Goal: Information Seeking & Learning: Learn about a topic

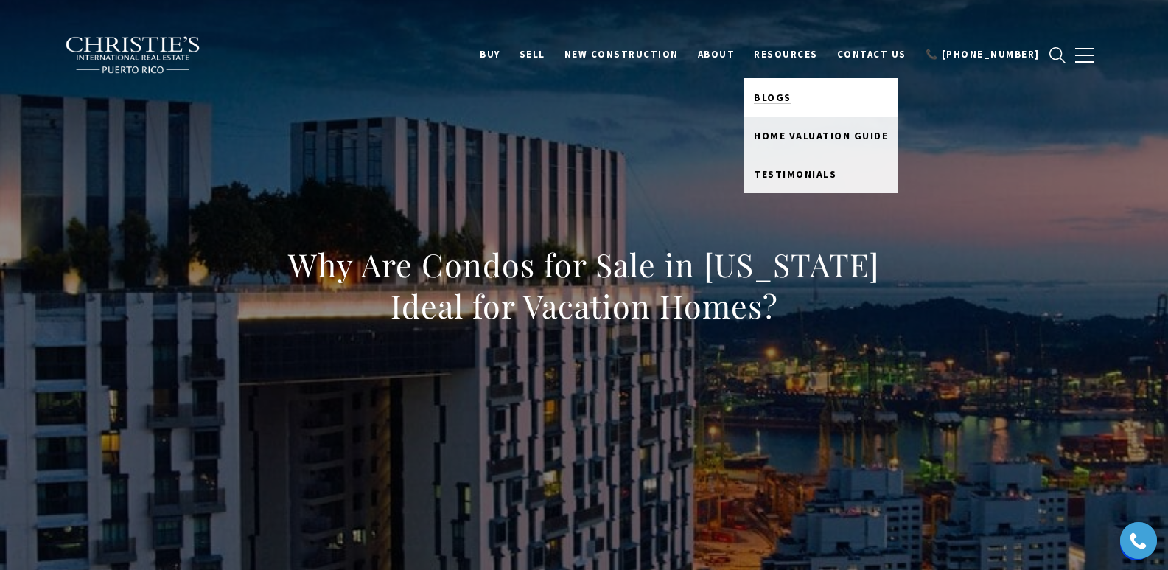
click at [792, 94] on span "Blogs" at bounding box center [773, 97] width 38 height 13
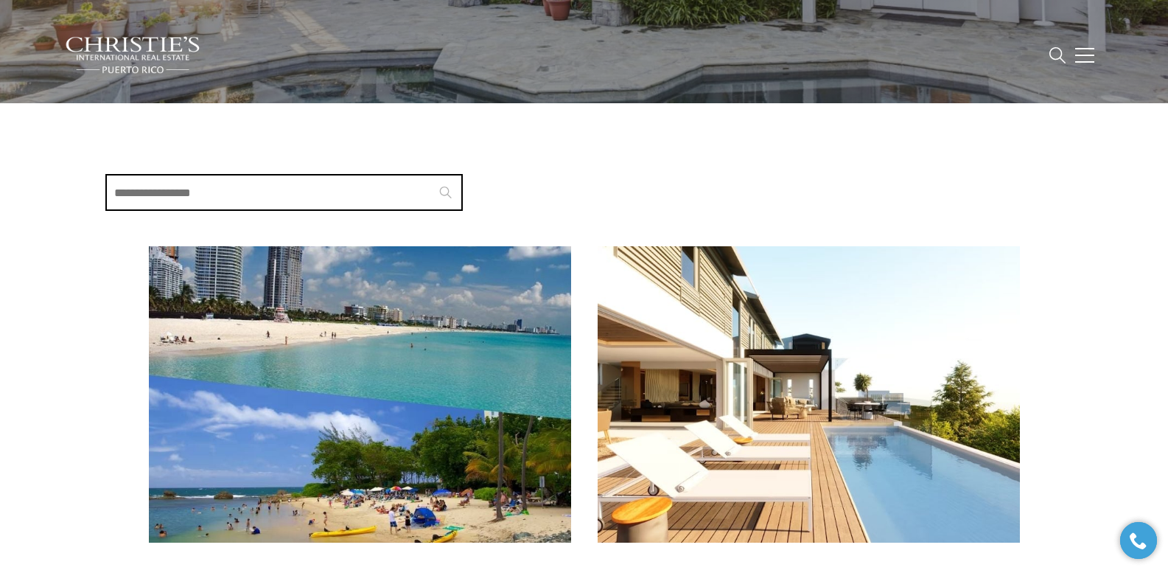
scroll to position [296, 0]
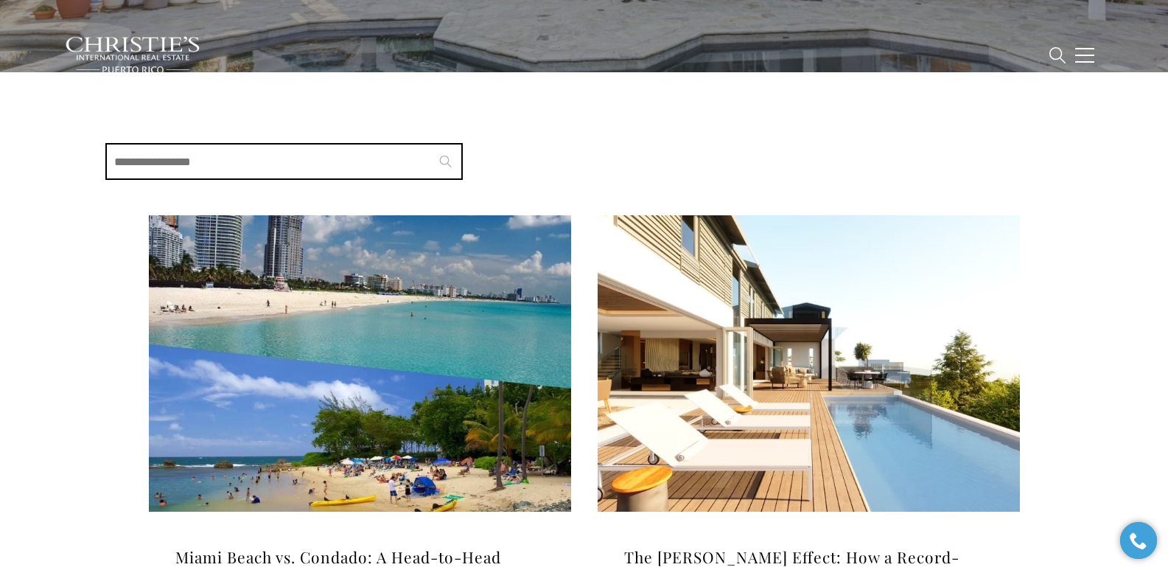
click at [329, 356] on img at bounding box center [360, 363] width 422 height 296
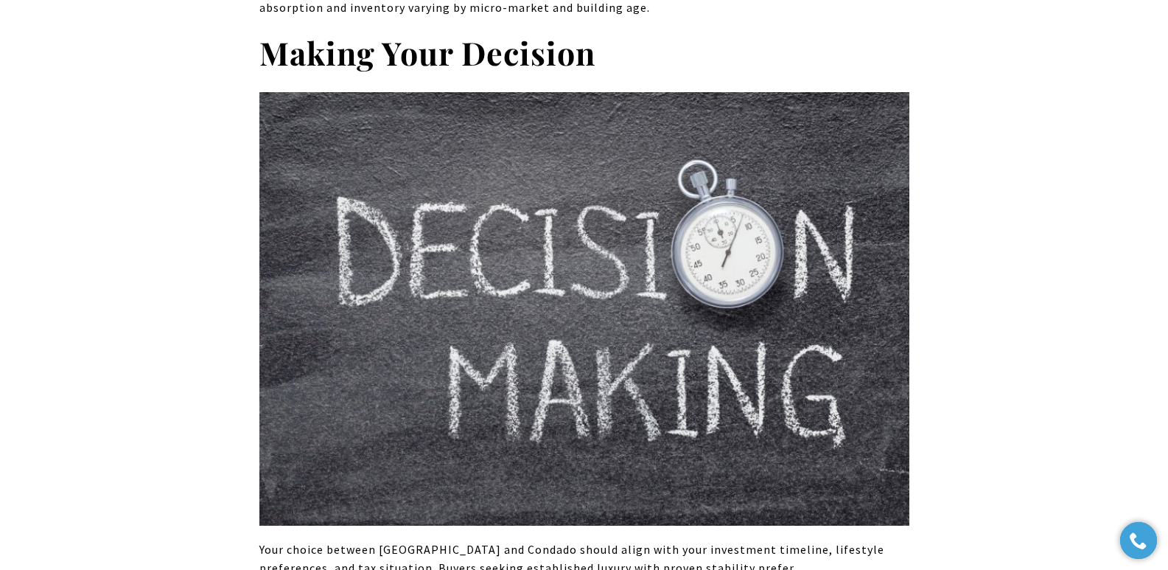
scroll to position [5185, 0]
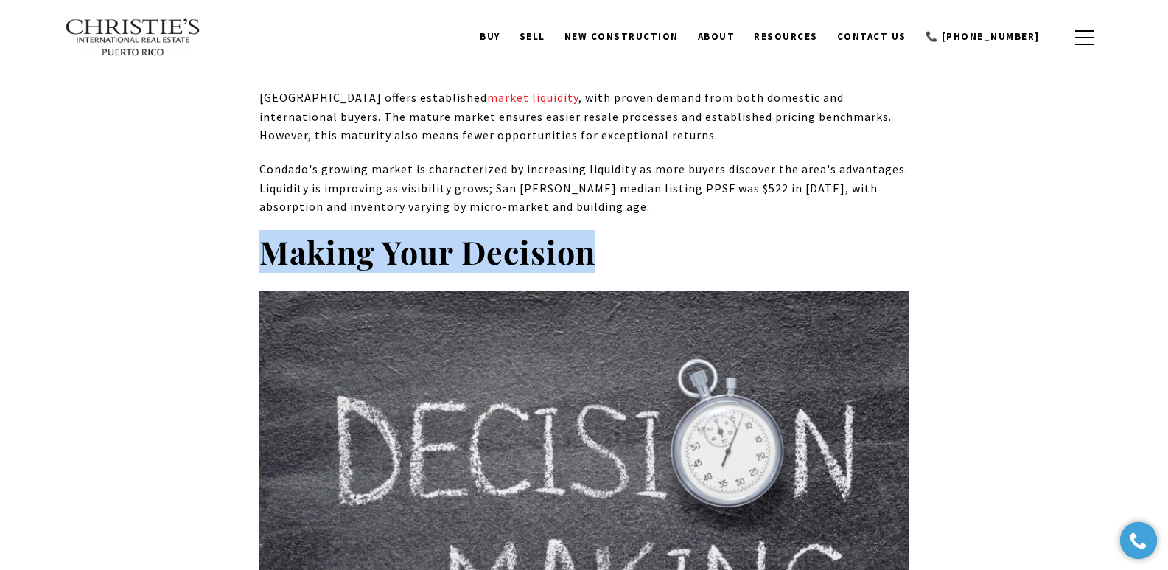
drag, startPoint x: 266, startPoint y: 192, endPoint x: 600, endPoint y: 206, distance: 334.2
click at [600, 231] on h2 "Making Your Decision" at bounding box center [584, 251] width 650 height 41
copy strong "Making Your Decision"
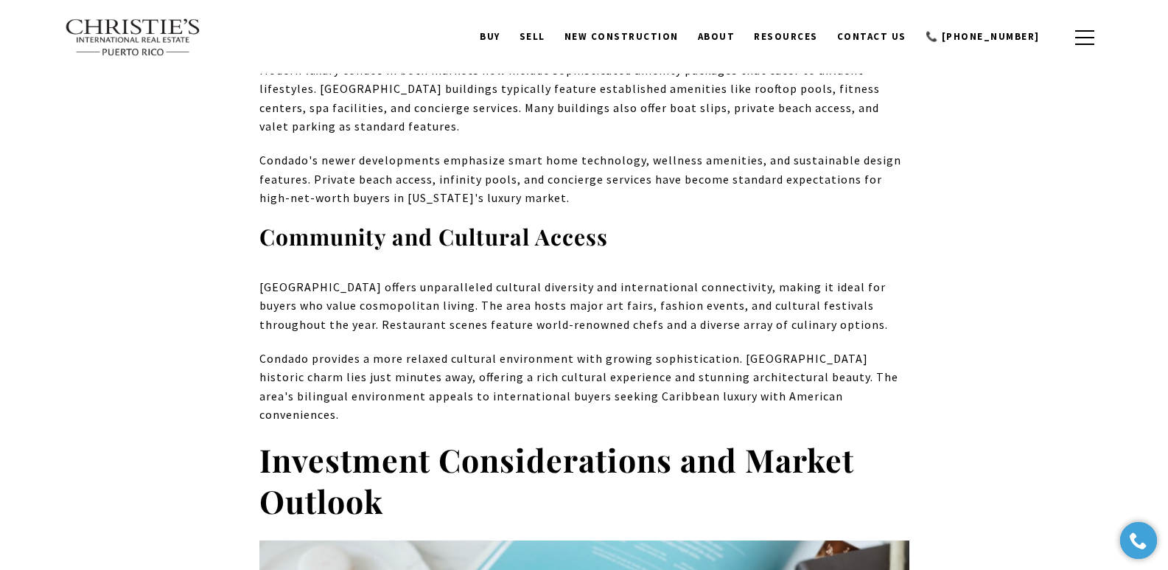
scroll to position [3744, 0]
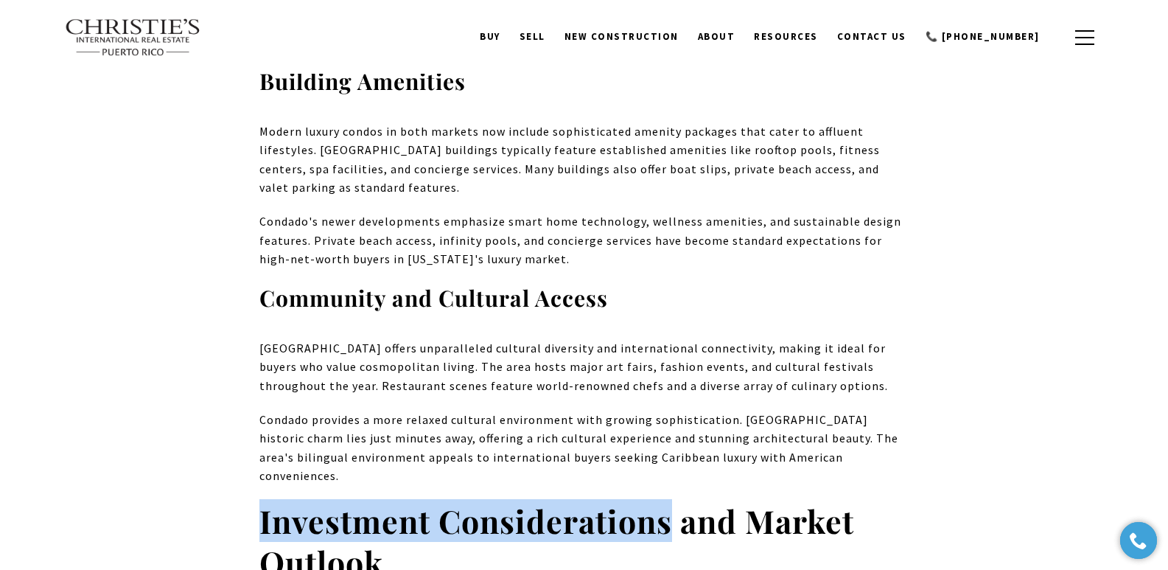
drag, startPoint x: 261, startPoint y: 464, endPoint x: 666, endPoint y: 465, distance: 404.7
click at [666, 499] on strong "Investment Considerations and Market Outlook" at bounding box center [556, 541] width 595 height 84
copy strong "Investment Considerations"
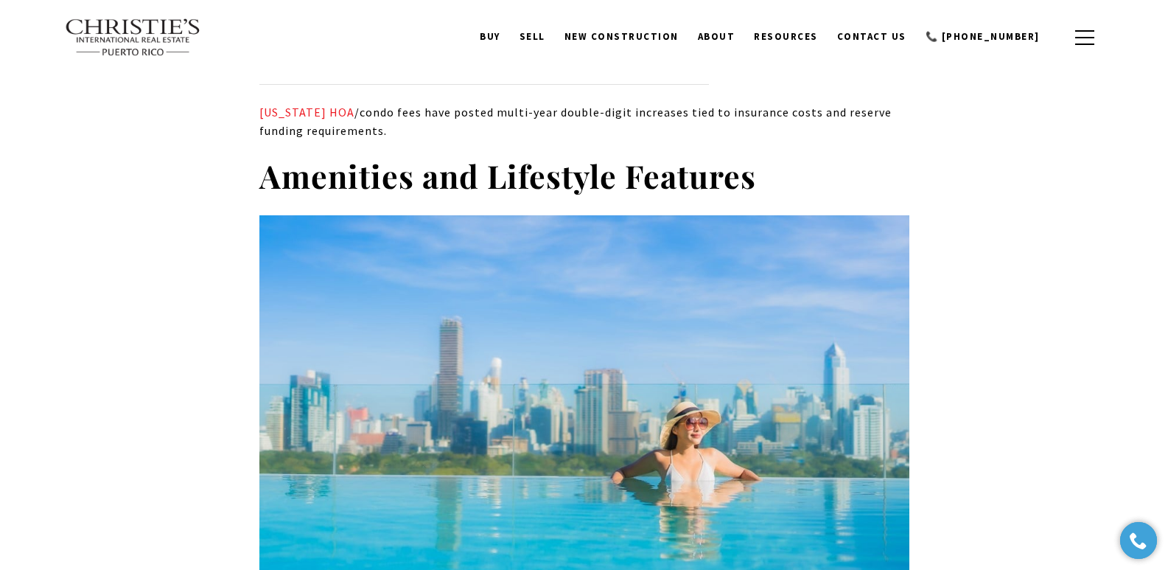
scroll to position [2870, 0]
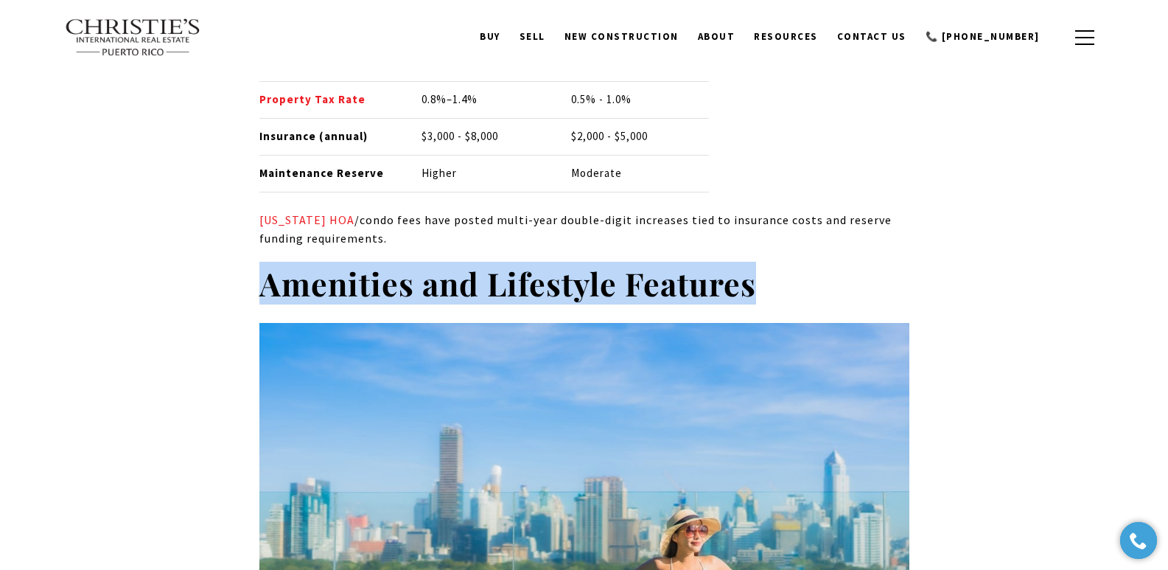
drag, startPoint x: 256, startPoint y: 265, endPoint x: 772, endPoint y: 273, distance: 516.0
copy strong "Amenities and Lifestyle Features"
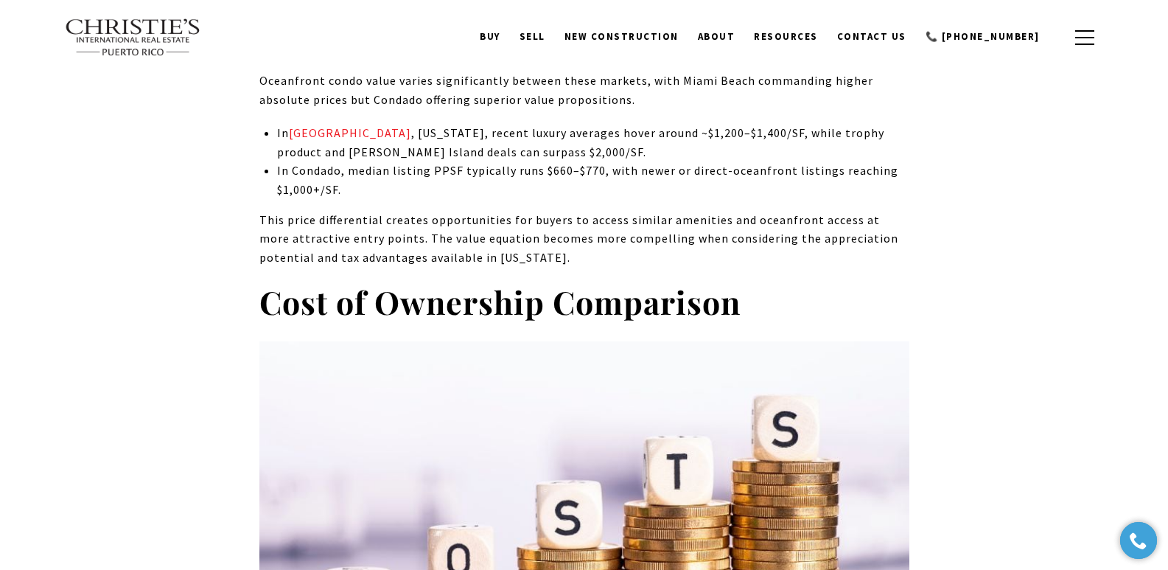
scroll to position [1951, 0]
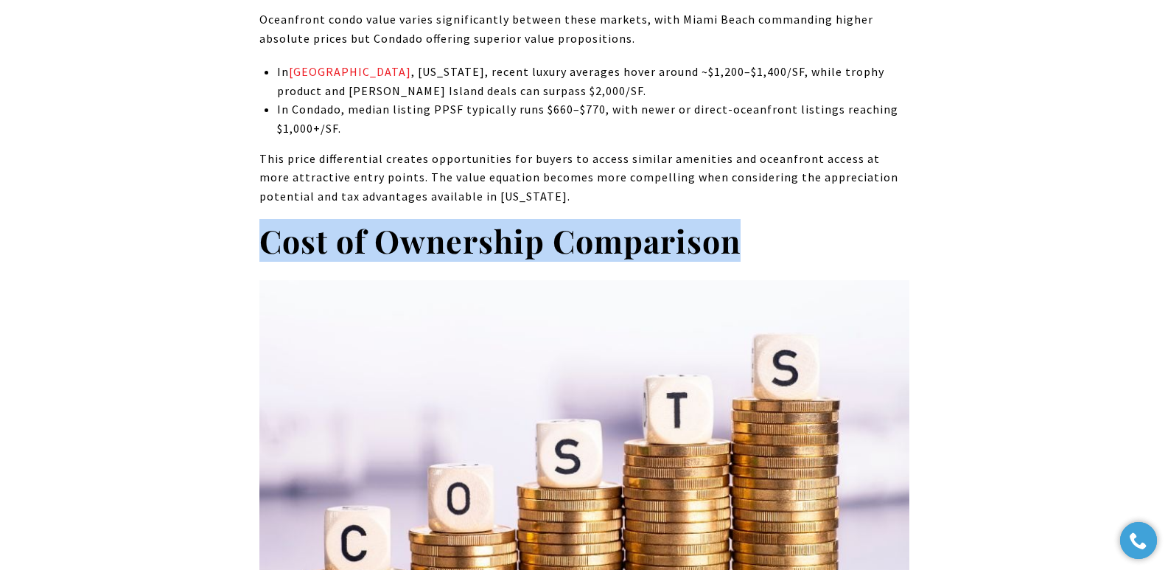
drag, startPoint x: 764, startPoint y: 245, endPoint x: 268, endPoint y: 252, distance: 495.4
click at [268, 252] on h2 "Cost of Ownership Comparison" at bounding box center [584, 240] width 650 height 41
copy strong "Cost of Ownership Comparison"
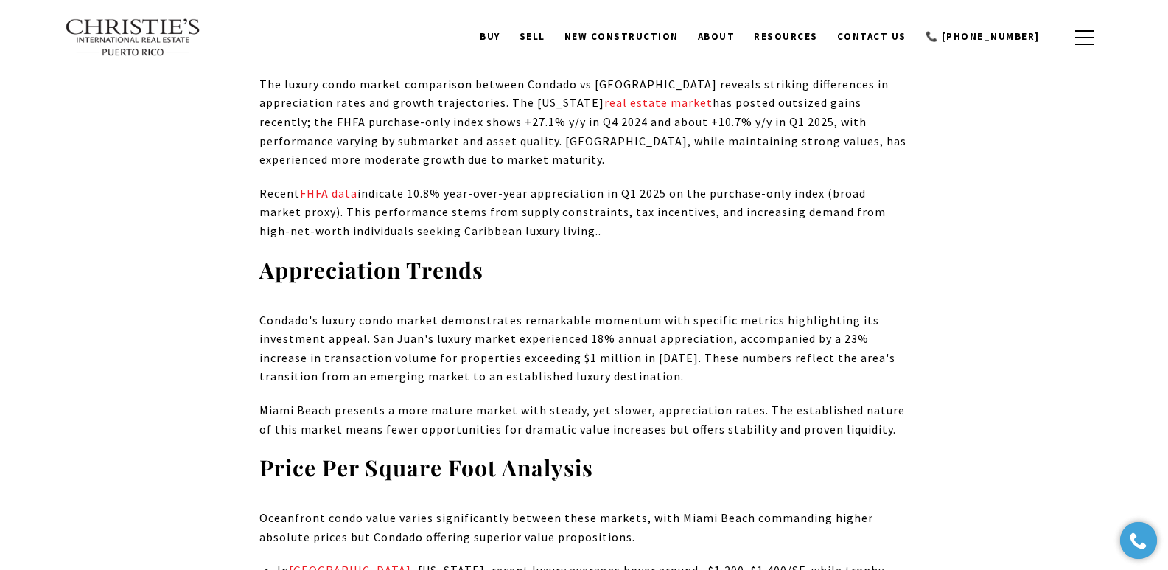
scroll to position [954, 0]
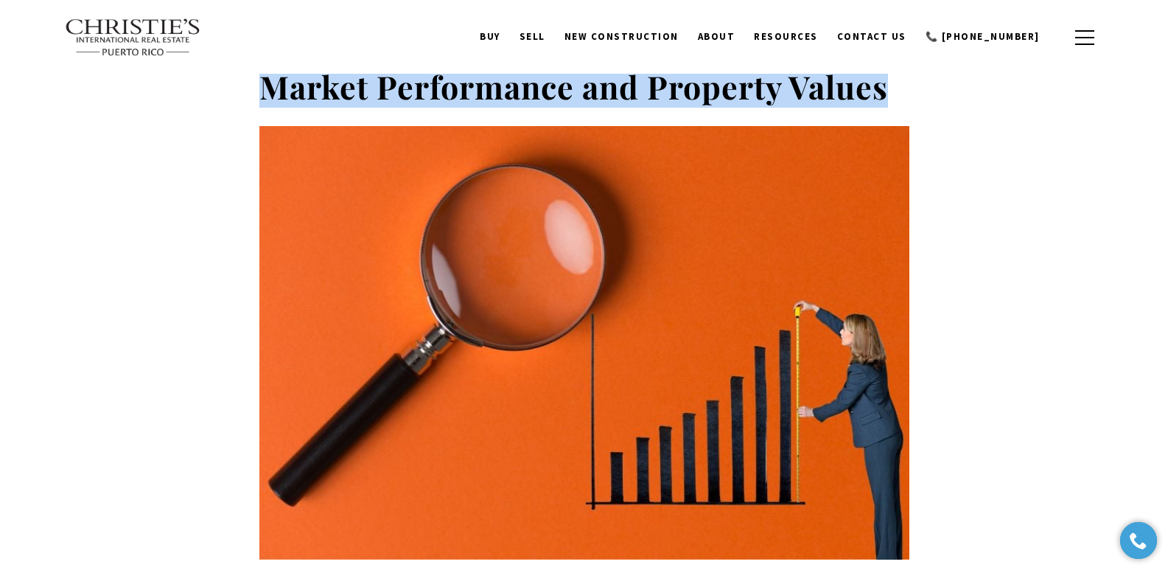
drag, startPoint x: 266, startPoint y: 88, endPoint x: 964, endPoint y: 90, distance: 698.0
copy strong "Market Performance and Property Values"
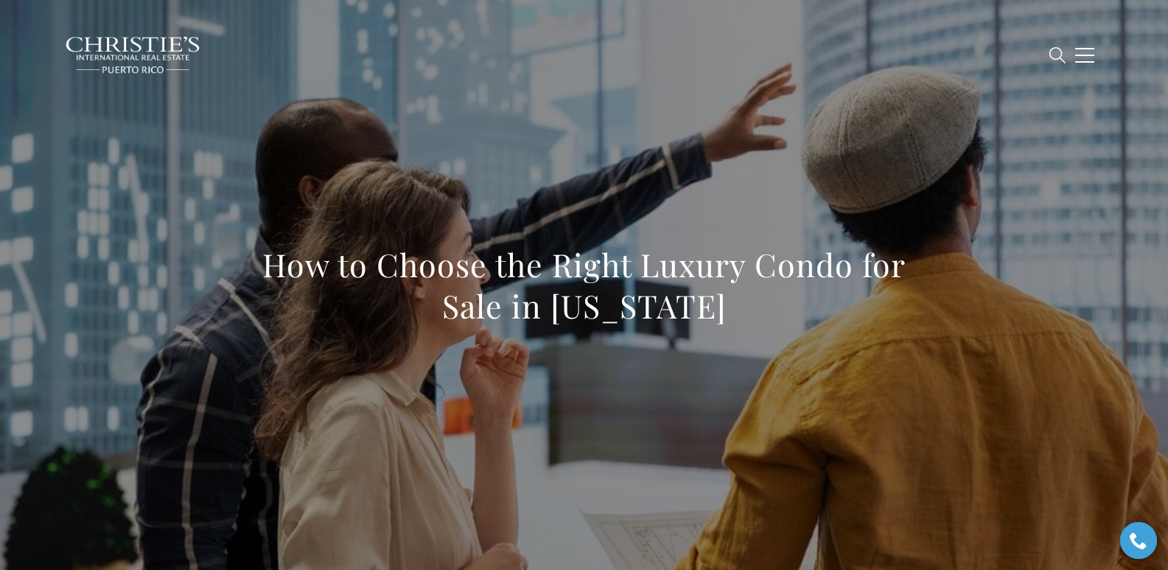
scroll to position [498, 0]
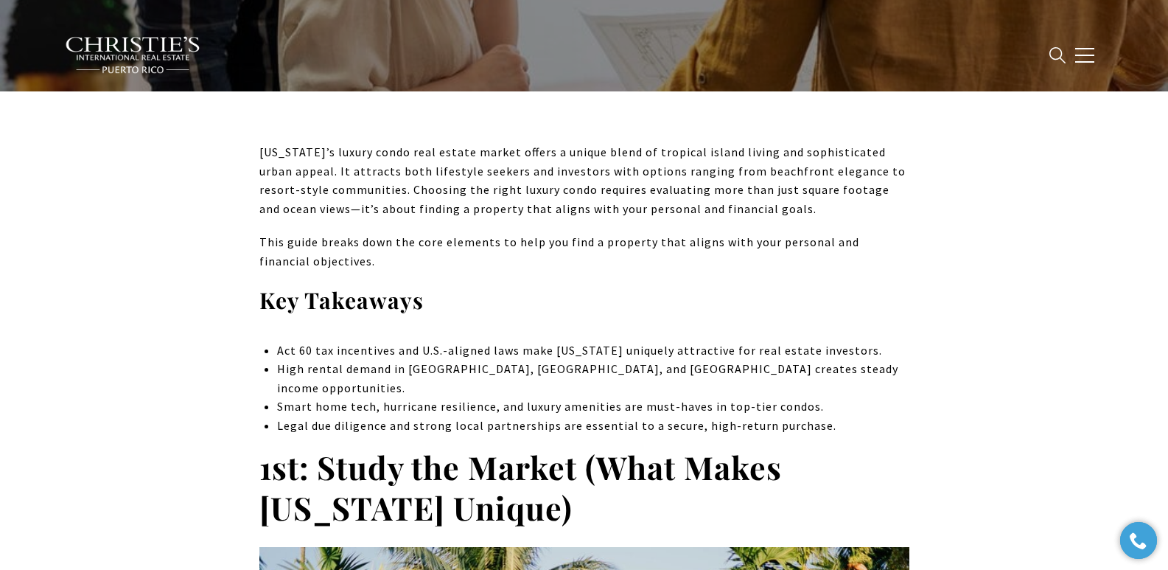
click at [534, 291] on h3 "Key Takeaways" at bounding box center [584, 300] width 650 height 29
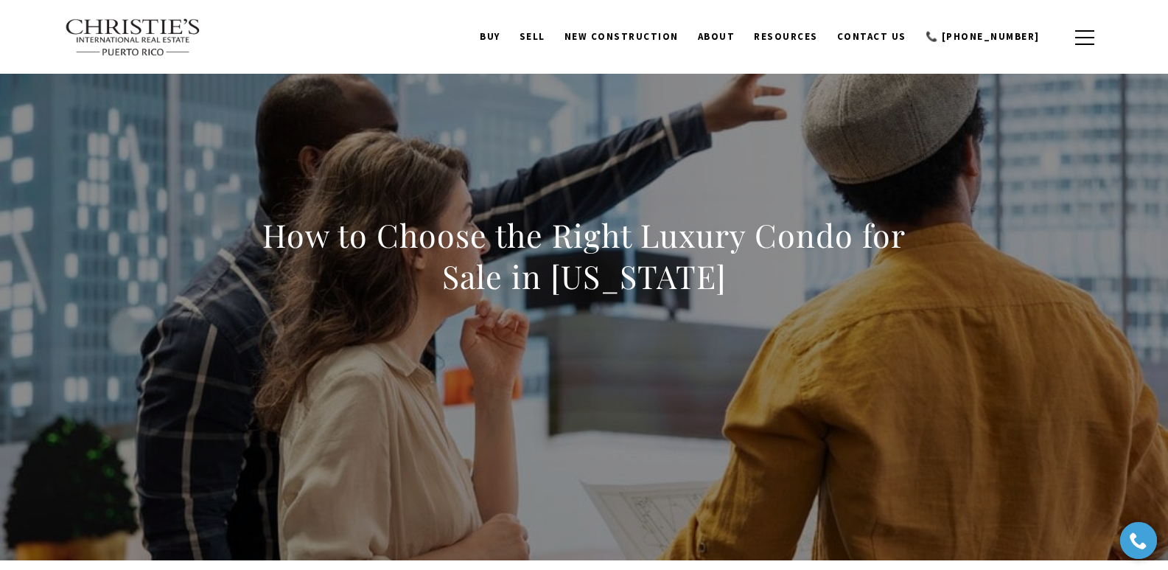
scroll to position [0, 0]
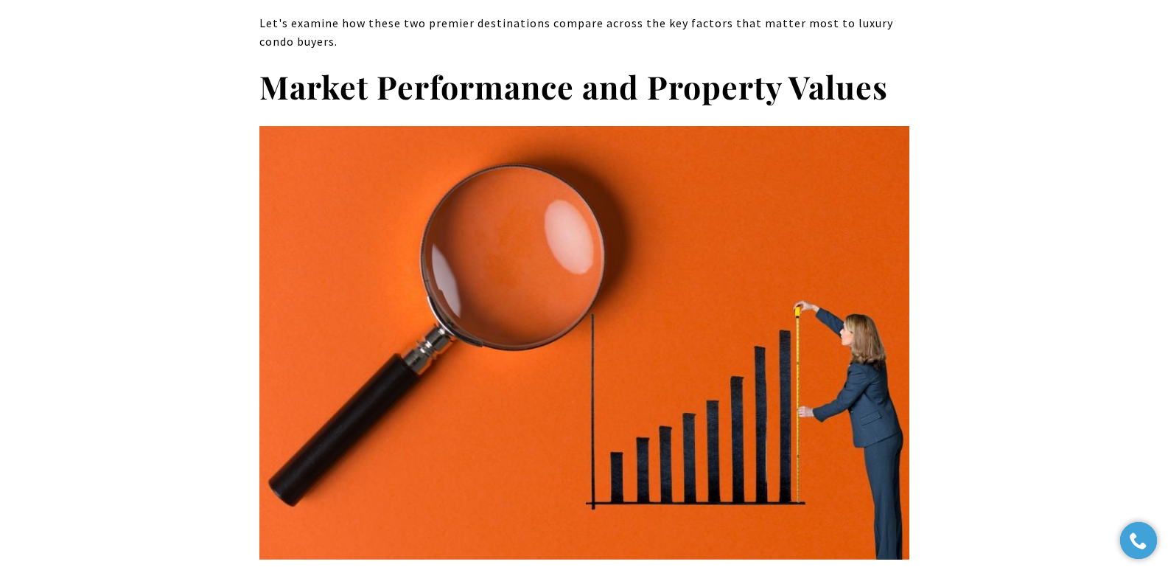
scroll to position [954, 0]
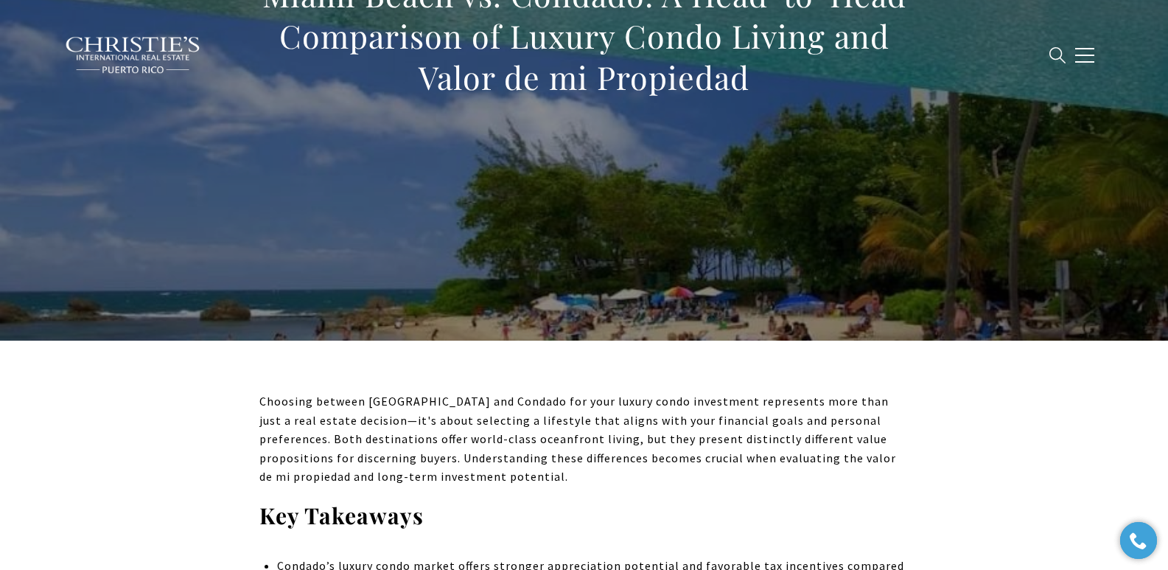
scroll to position [467, 0]
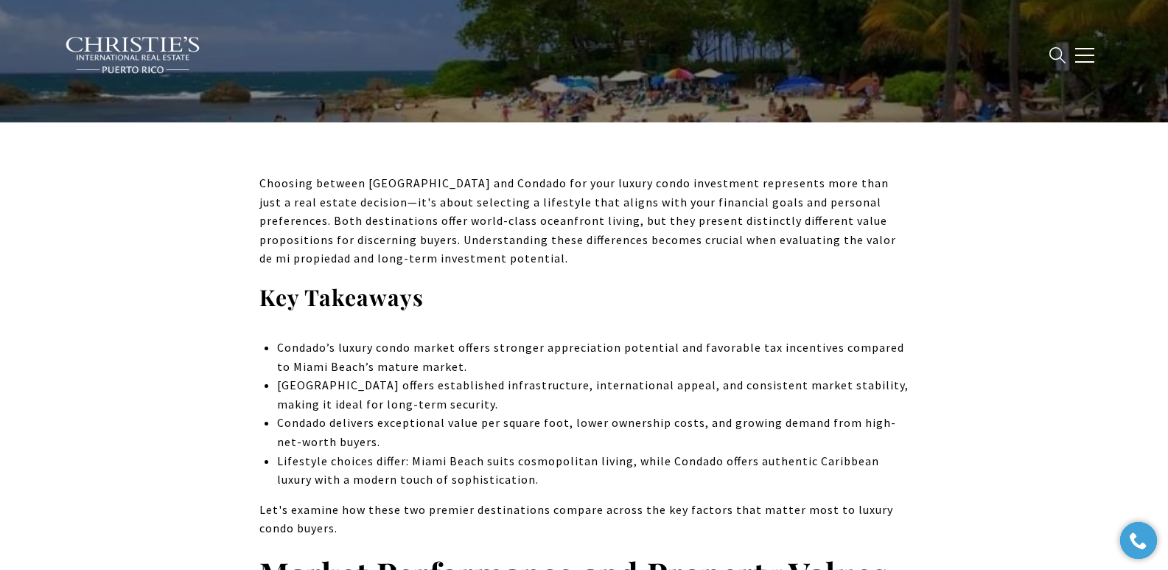
drag, startPoint x: 985, startPoint y: 231, endPoint x: 1013, endPoint y: 80, distance: 153.7
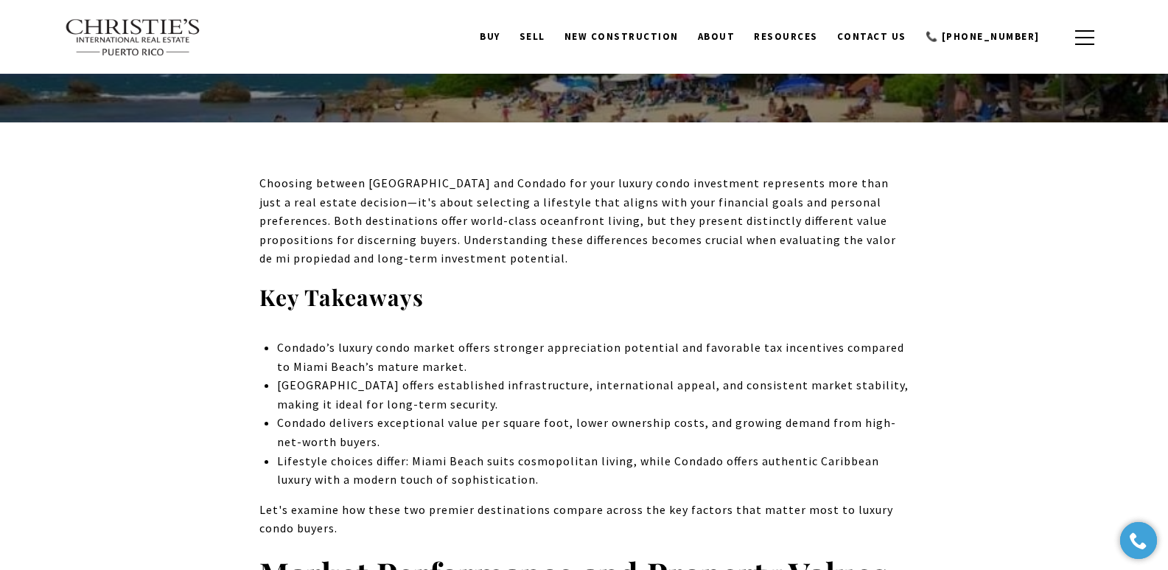
drag, startPoint x: 200, startPoint y: 298, endPoint x: 117, endPoint y: 112, distance: 203.3
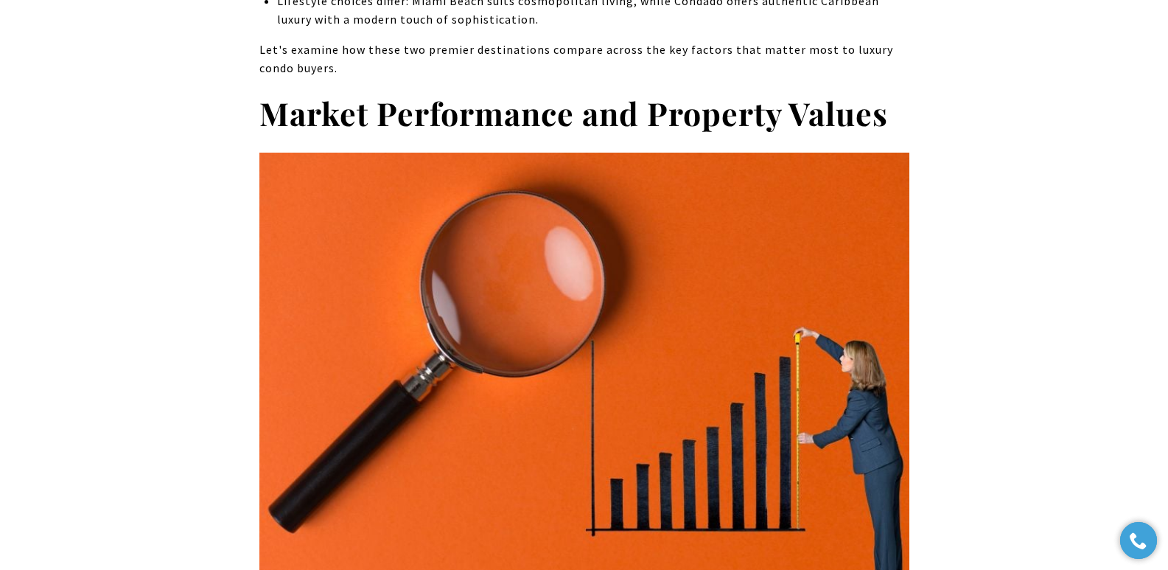
scroll to position [682, 0]
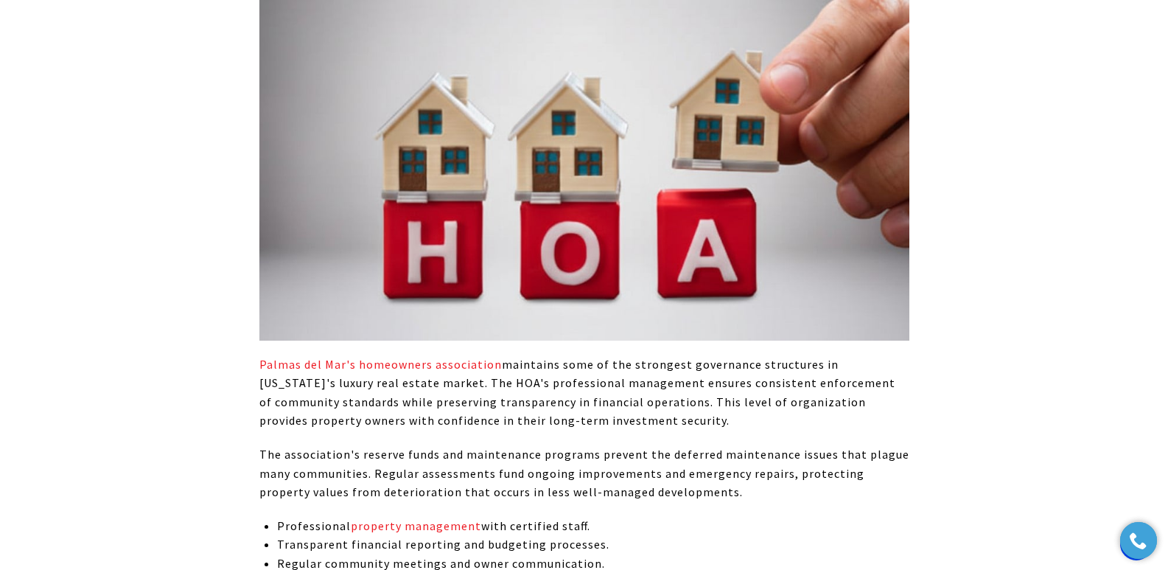
scroll to position [3273, 0]
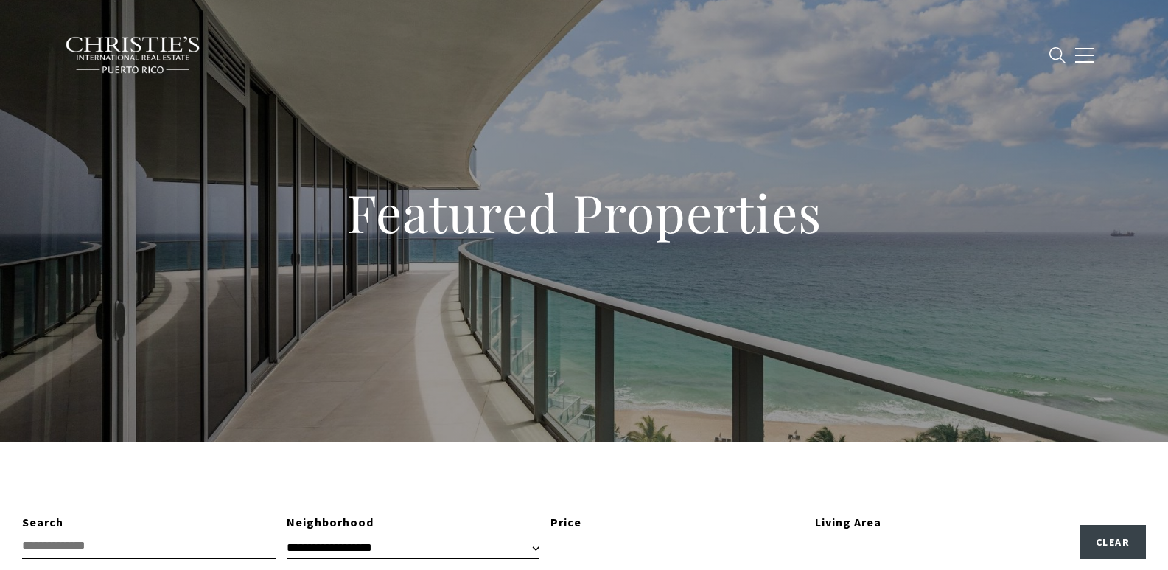
type input "**********"
type input "*********"
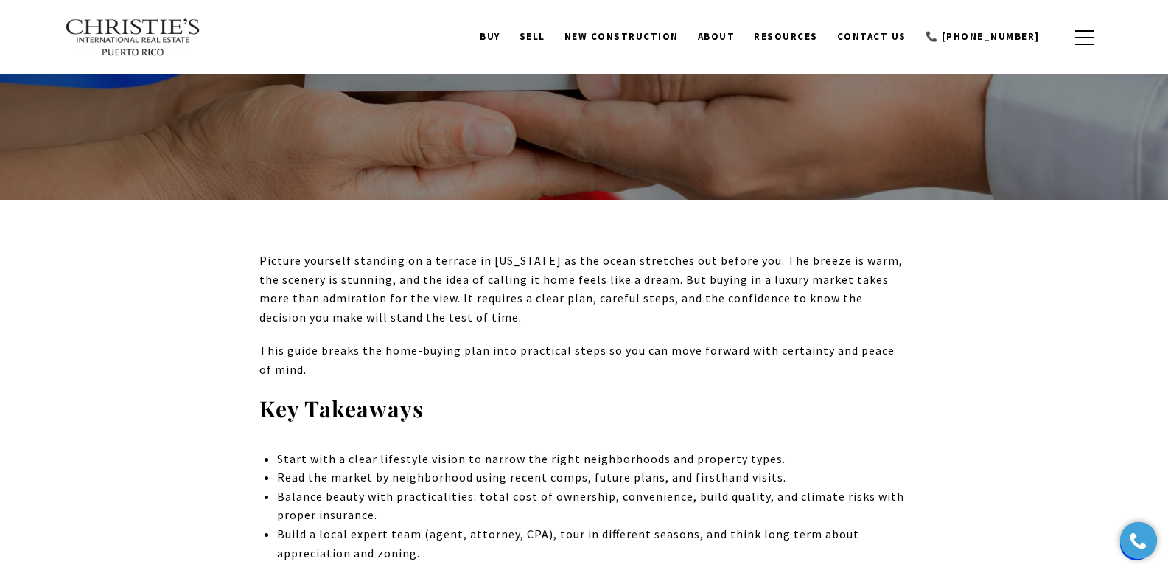
scroll to position [318, 0]
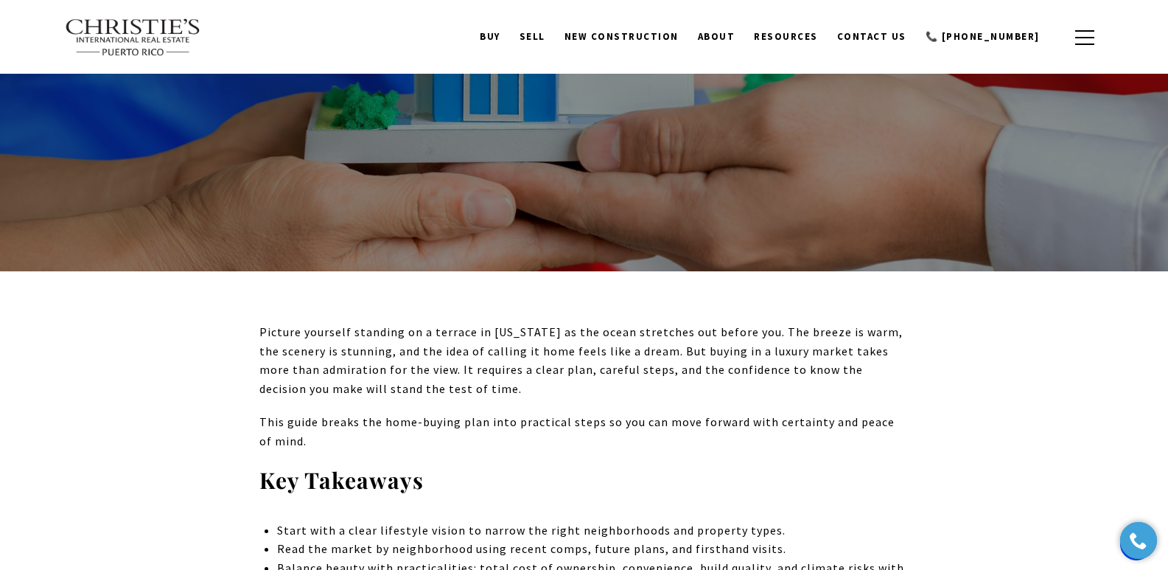
drag, startPoint x: 1174, startPoint y: 35, endPoint x: 1109, endPoint y: 58, distance: 69.5
click at [485, 363] on p "Picture yourself standing on a terrace in [US_STATE] as the ocean stretches out…" at bounding box center [584, 360] width 650 height 75
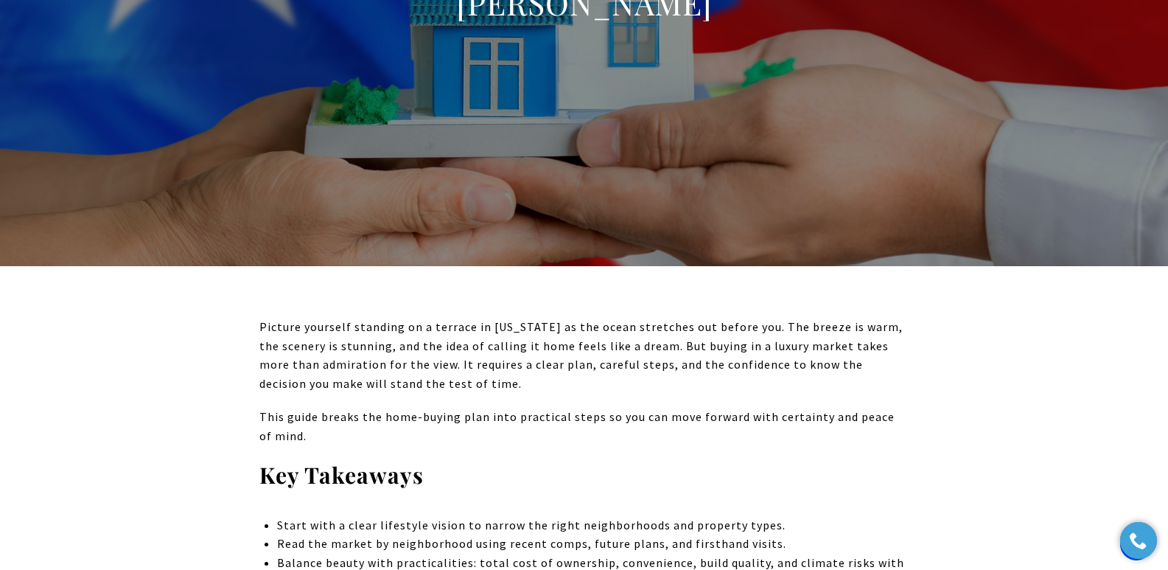
scroll to position [4795, 0]
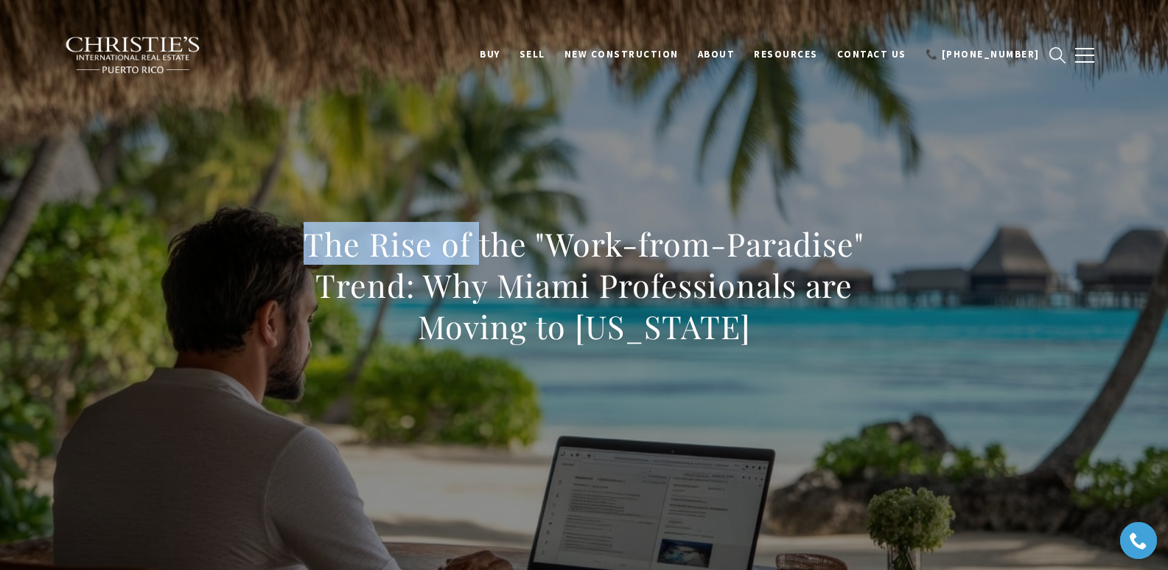
drag, startPoint x: 272, startPoint y: 223, endPoint x: 786, endPoint y: 349, distance: 528.8
click at [786, 349] on div "The Rise of the "Work-from-Paradise" Trend: Why Miami Professionals are Moving …" at bounding box center [584, 294] width 650 height 143
copy h1 "The Rise of the "Work-from-Paradise" Trend: Why Miami Professionals are Moving …"
click at [646, 179] on div "The Rise of the "Work-from-Paradise" Trend: Why Miami Professionals are Moving …" at bounding box center [585, 295] width 1032 height 442
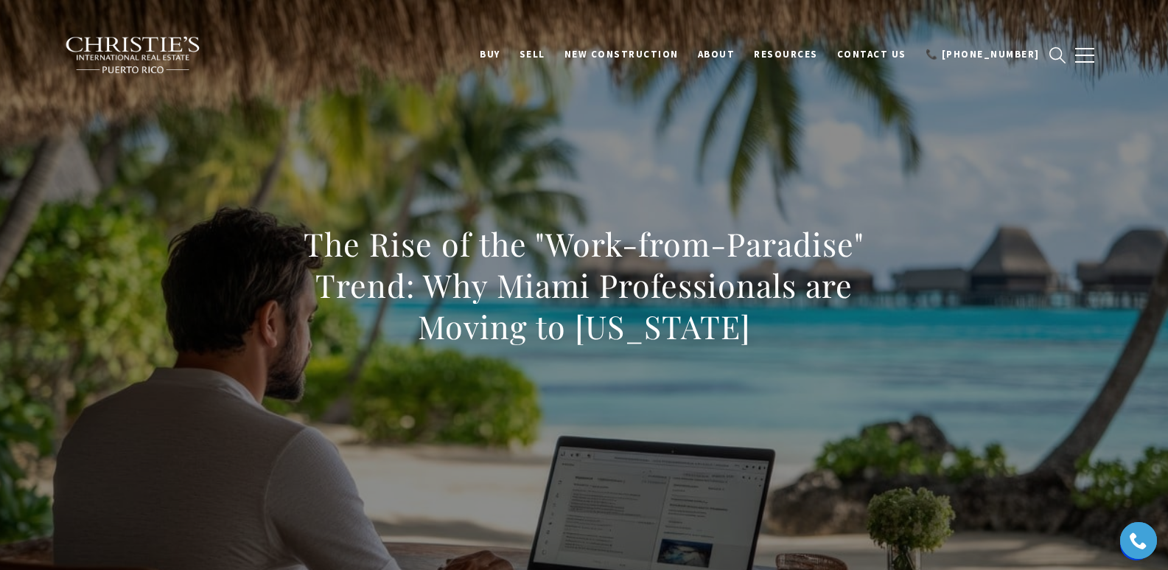
scroll to position [366, 0]
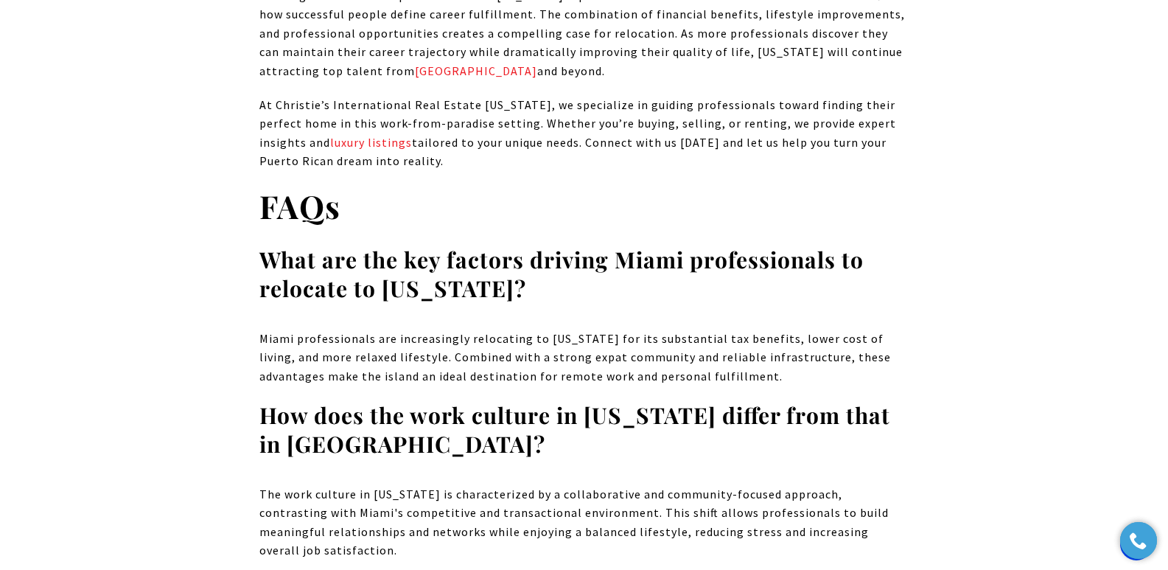
scroll to position [10780, 0]
